Goal: Find specific page/section: Find specific page/section

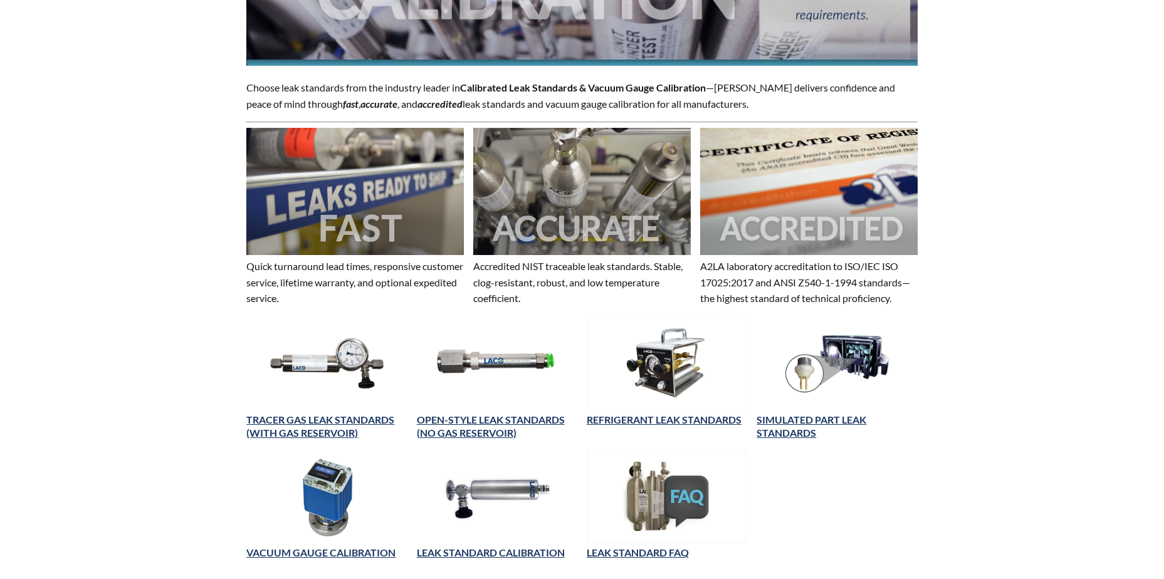
scroll to position [314, 0]
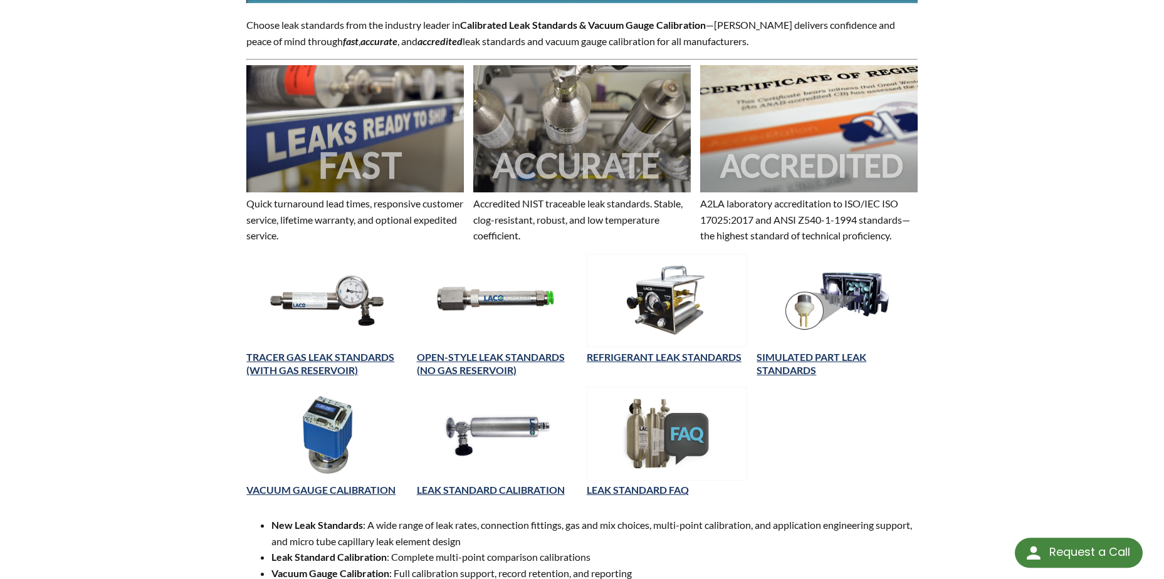
select select "Miniaplikácia prekladu jazykov"
click at [491, 356] on link "OPEN-STYLE LEAK STANDARDS (NO GAS RESERVOIR)" at bounding box center [491, 363] width 148 height 25
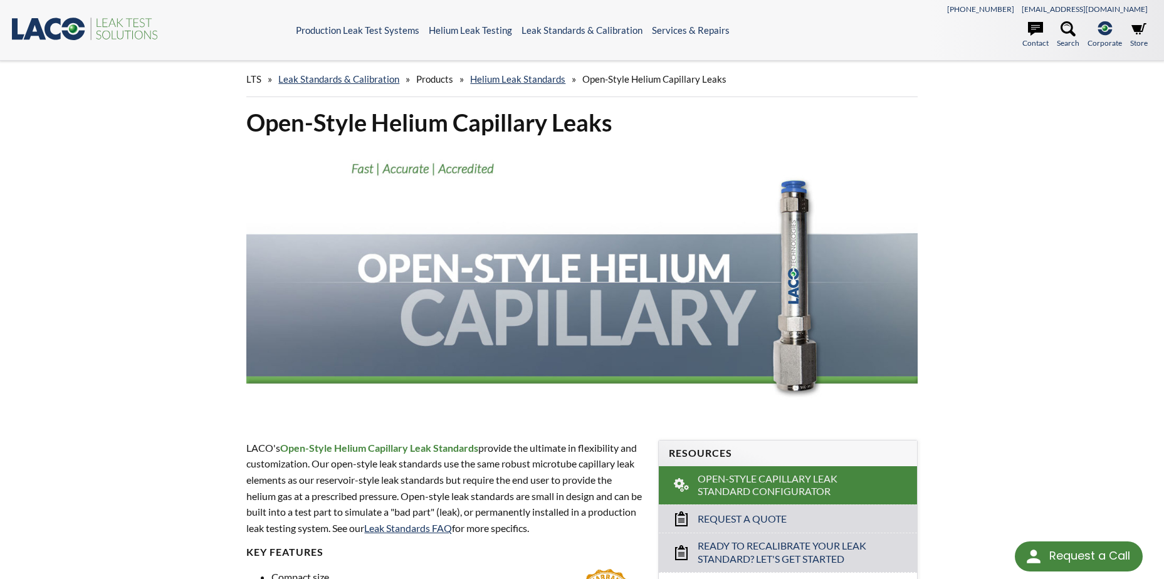
select select "Miniaplikácia prekladu jazykov"
